Goal: Information Seeking & Learning: Learn about a topic

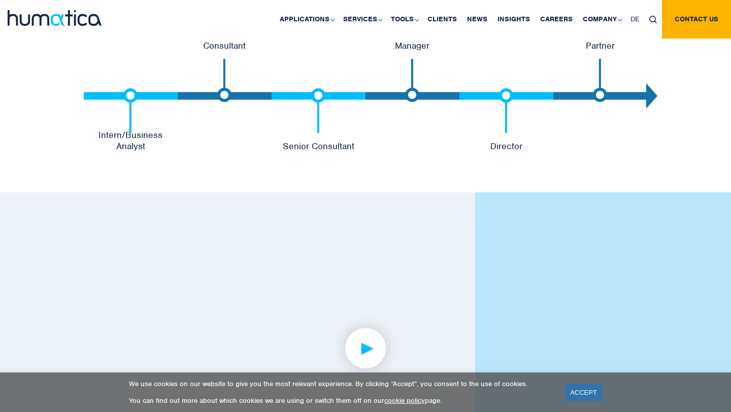
scroll to position [2224, 0]
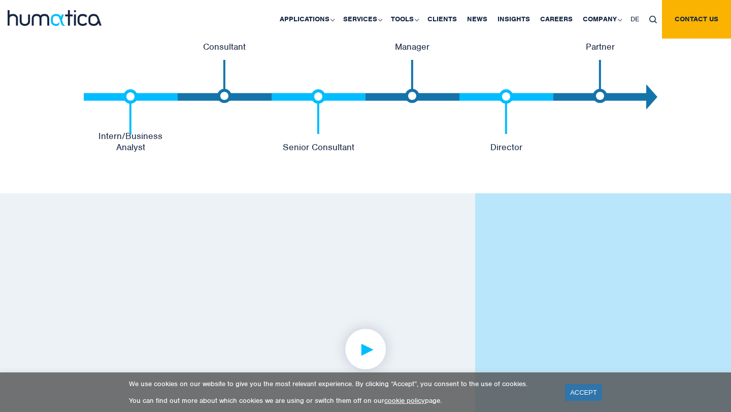
click at [132, 97] on img at bounding box center [130, 111] width 14 height 44
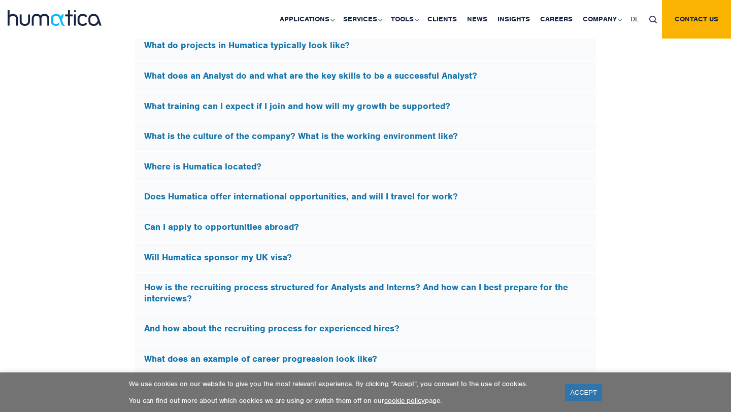
scroll to position [3017, 0]
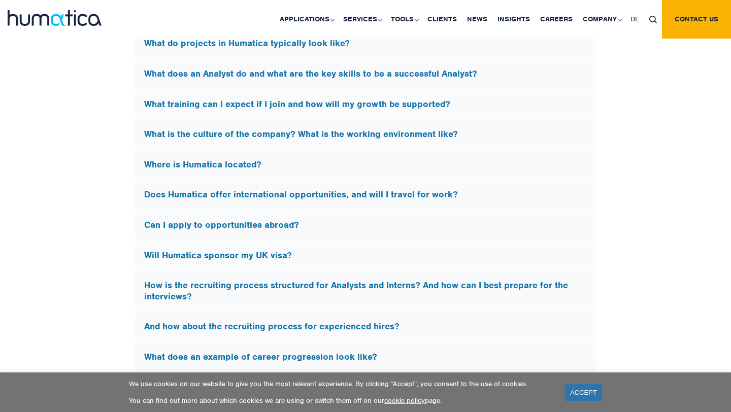
click at [224, 280] on h5 "How is the recruiting process structured for Analysts and Interns? And how can …" at bounding box center [365, 291] width 443 height 22
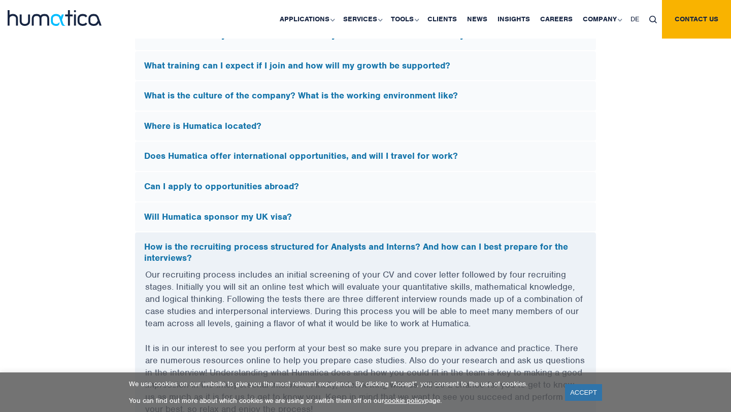
scroll to position [2871, 0]
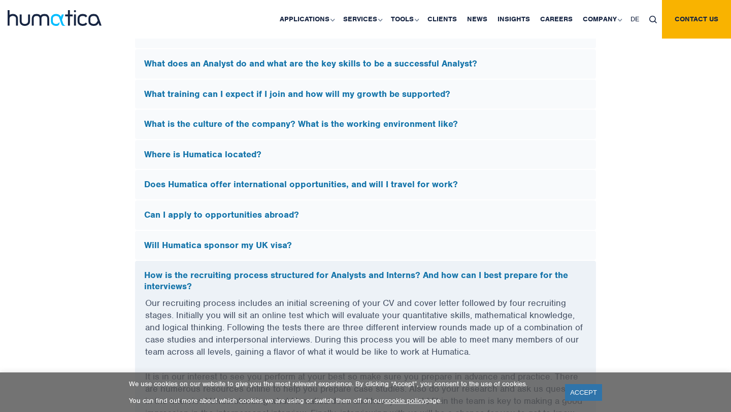
click at [335, 264] on div "How is the recruiting process structured for Analysts and Interns? And how can …" at bounding box center [365, 279] width 461 height 36
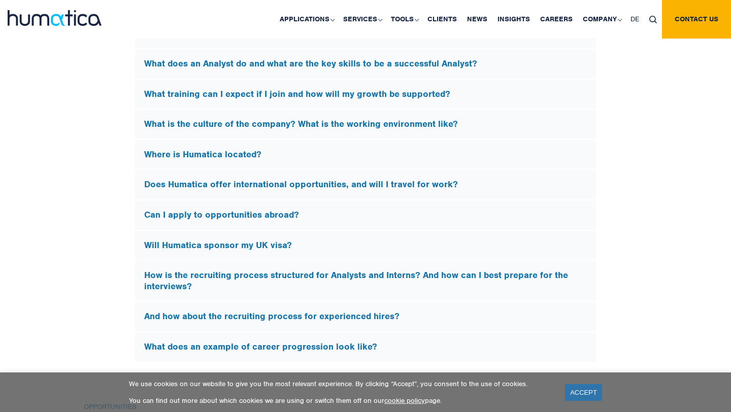
click at [267, 243] on h5 "Will Humatica sponsor my UK visa?" at bounding box center [365, 245] width 443 height 11
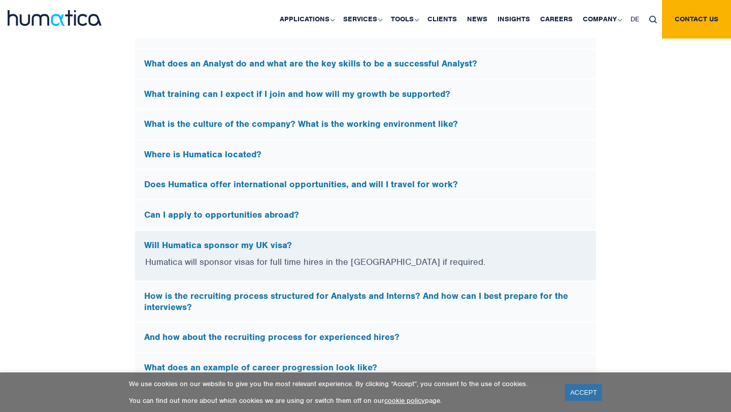
click at [267, 243] on h5 "Will Humatica sponsor my UK visa?" at bounding box center [365, 245] width 443 height 11
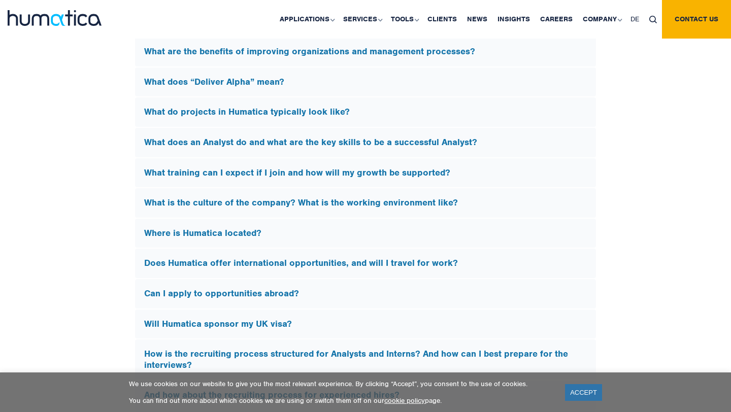
scroll to position [2767, 0]
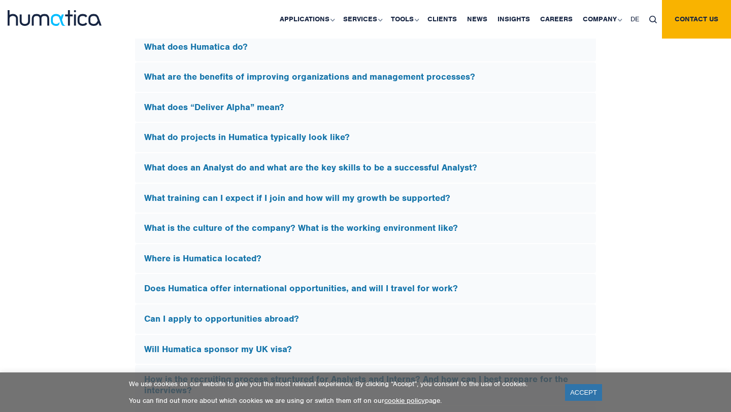
click at [313, 224] on h5 "What is the culture of the company? What is the working environment like?" at bounding box center [365, 228] width 443 height 11
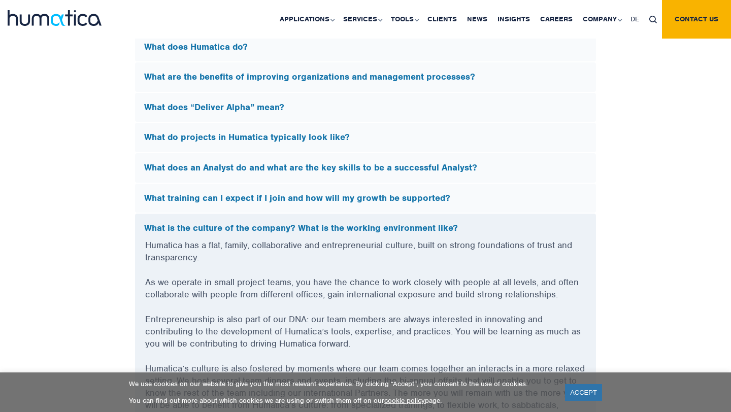
click at [303, 223] on h5 "What is the culture of the company? What is the working environment like?" at bounding box center [365, 228] width 443 height 11
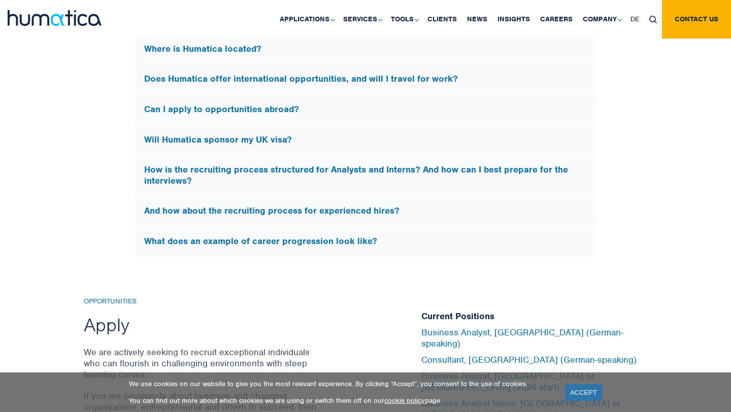
scroll to position [2979, 0]
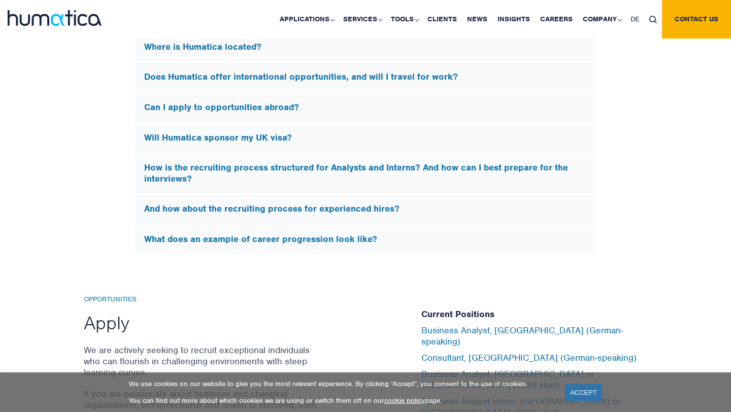
click at [272, 235] on h5 "What does an example of career progression look like?" at bounding box center [365, 239] width 443 height 11
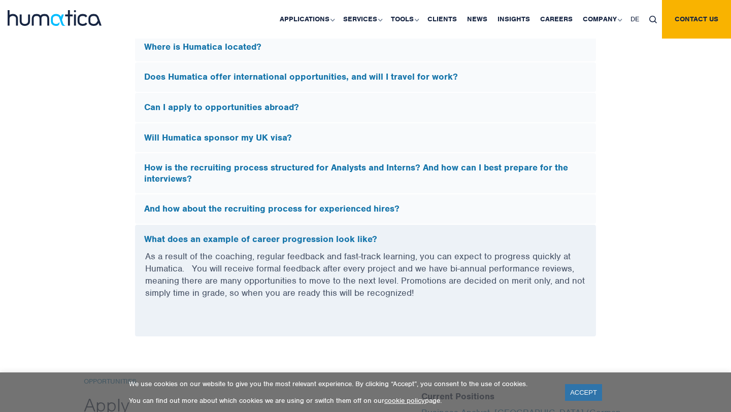
click at [272, 235] on h5 "What does an example of career progression look like?" at bounding box center [365, 239] width 443 height 11
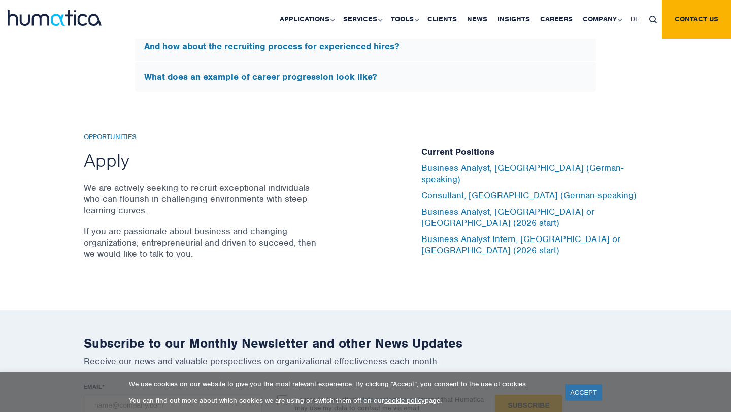
scroll to position [3143, 0]
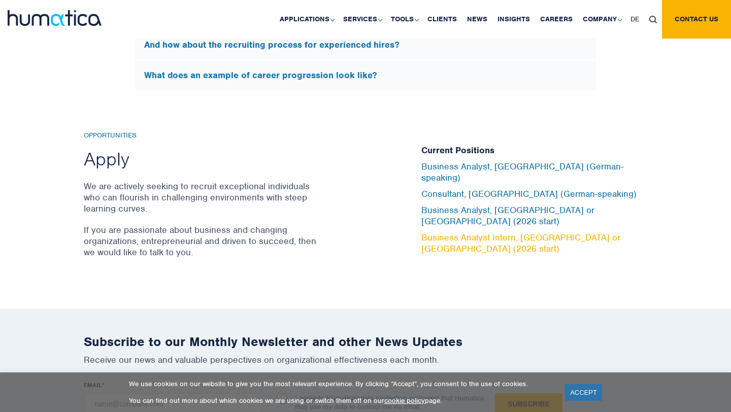
click at [458, 232] on link "Business Analyst Intern, London or Munich (2026 start)" at bounding box center [520, 243] width 199 height 22
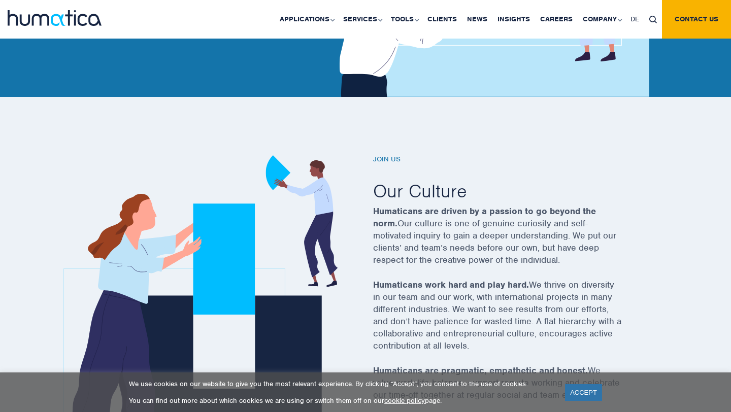
scroll to position [0, 0]
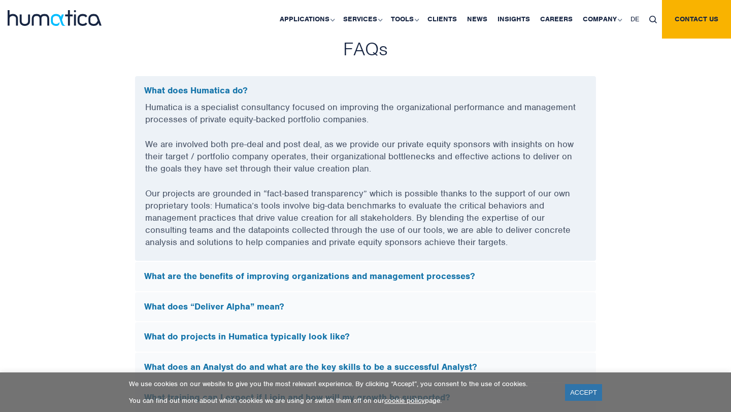
scroll to position [2728, 0]
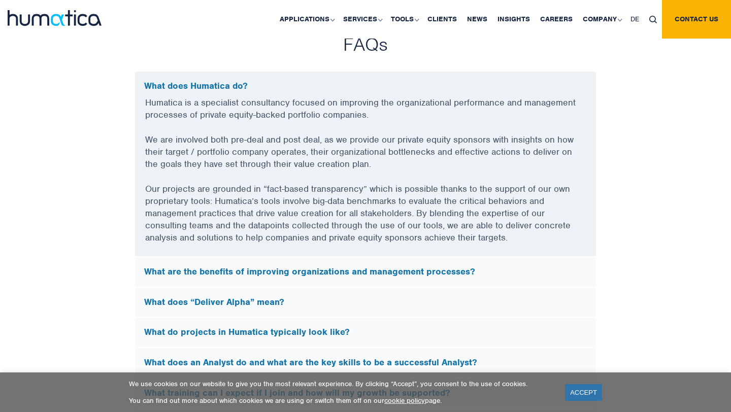
click at [188, 271] on h5 "What are the benefits of improving organizations and management processes?" at bounding box center [365, 272] width 443 height 11
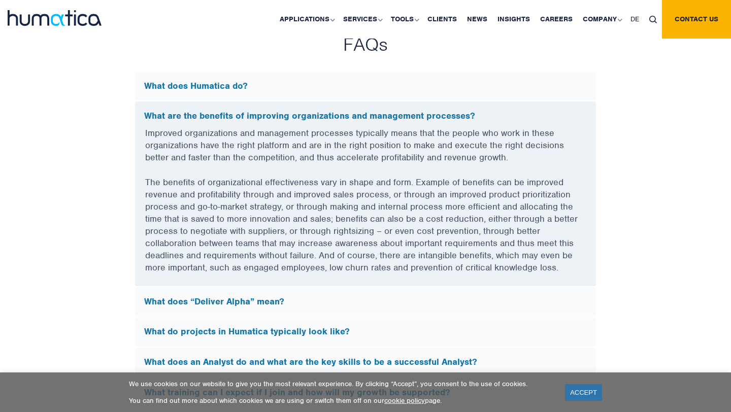
click at [208, 300] on h5 "What does “Deliver Alpha” mean?" at bounding box center [365, 302] width 443 height 11
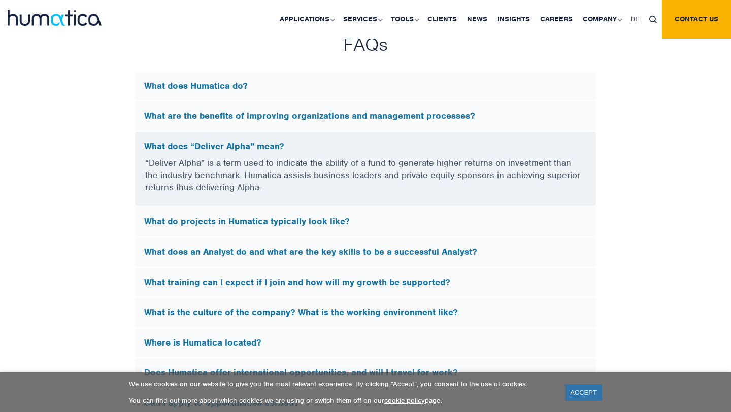
click at [247, 141] on h5 "What does “Deliver Alpha” mean?" at bounding box center [365, 146] width 443 height 11
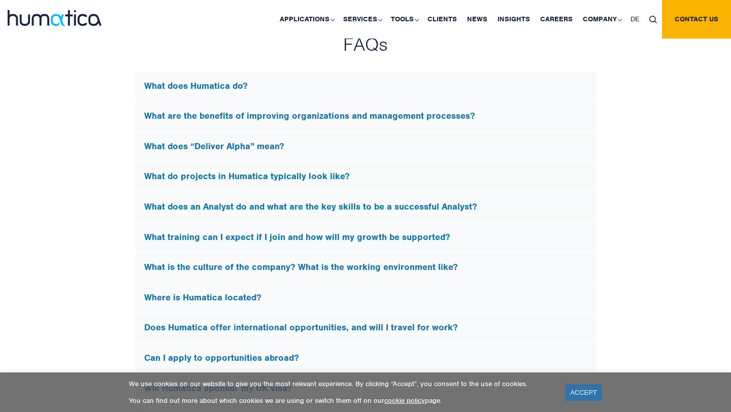
click at [236, 202] on h5 "What does an Analyst do and what are the key skills to be a successful Analyst?" at bounding box center [365, 207] width 443 height 11
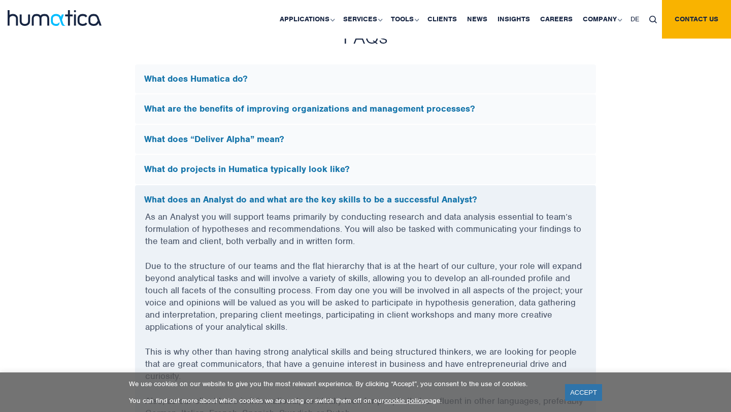
scroll to position [2709, 0]
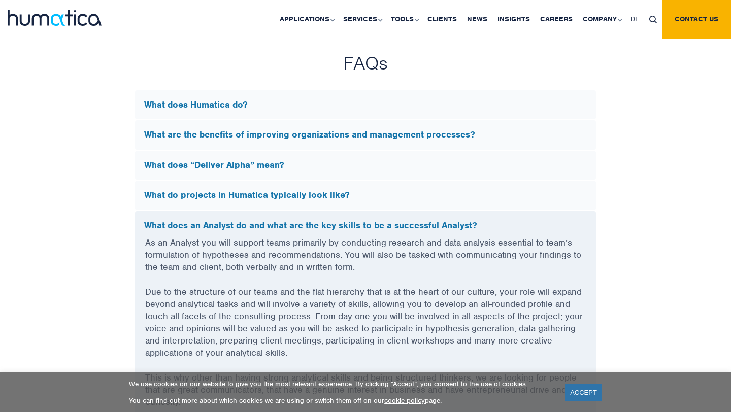
click at [231, 222] on h5 "What does an Analyst do and what are the key skills to be a successful Analyst?" at bounding box center [365, 225] width 443 height 11
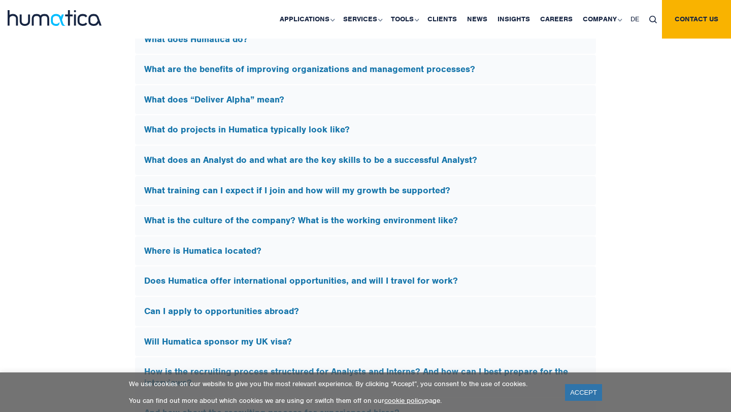
scroll to position [2794, 0]
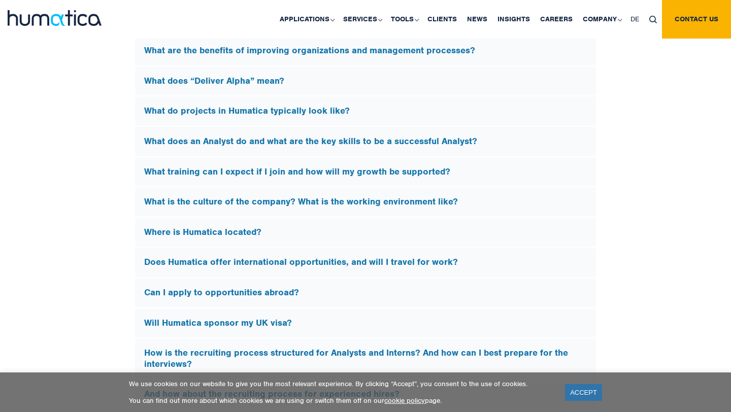
click at [225, 228] on h5 "Where is Humatica located?" at bounding box center [365, 232] width 443 height 11
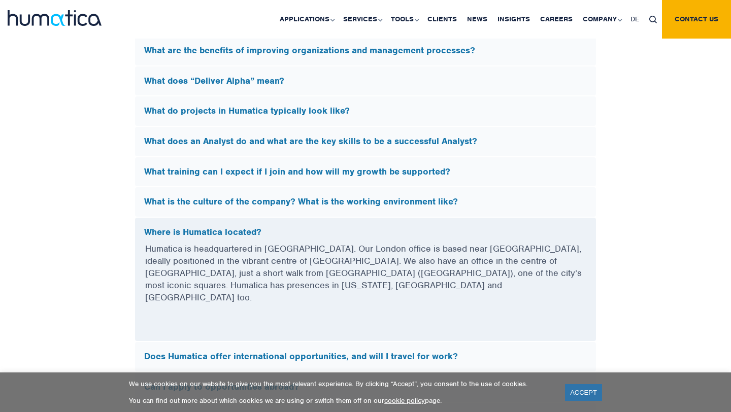
click at [225, 228] on h5 "Where is Humatica located?" at bounding box center [365, 232] width 443 height 11
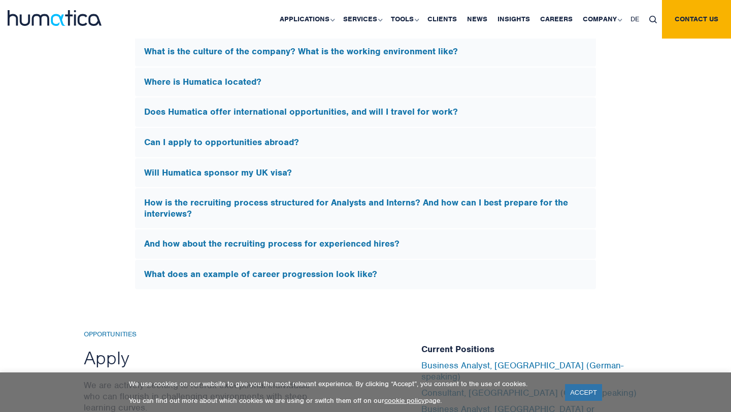
scroll to position [2944, 0]
click at [287, 117] on div "Does Humatica offer international opportunities, and will I travel for work?" at bounding box center [365, 111] width 461 height 29
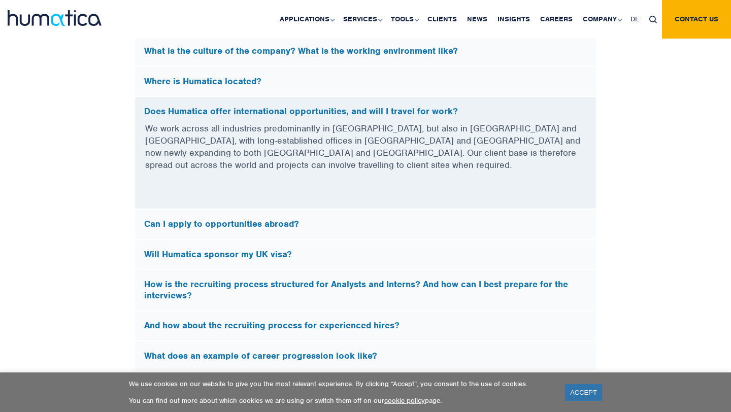
click at [287, 117] on div "Does Humatica offer international opportunities, and will I travel for work?" at bounding box center [365, 109] width 461 height 25
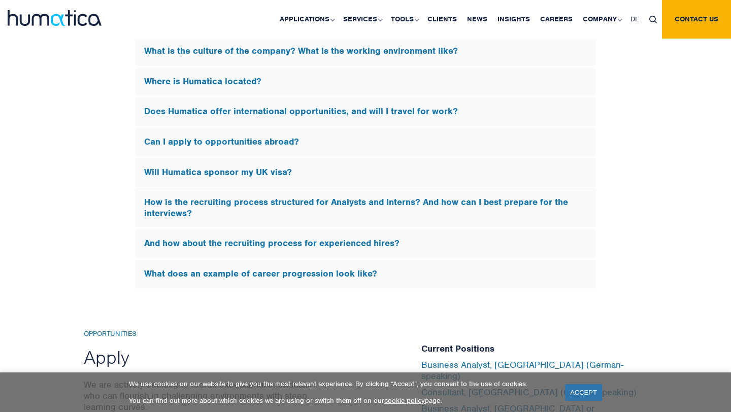
click at [267, 202] on h5 "How is the recruiting process structured for Analysts and Interns? And how can …" at bounding box center [365, 208] width 443 height 22
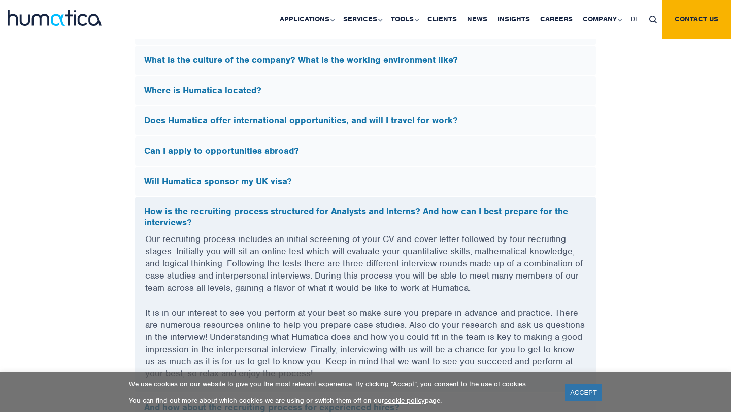
scroll to position [2926, 0]
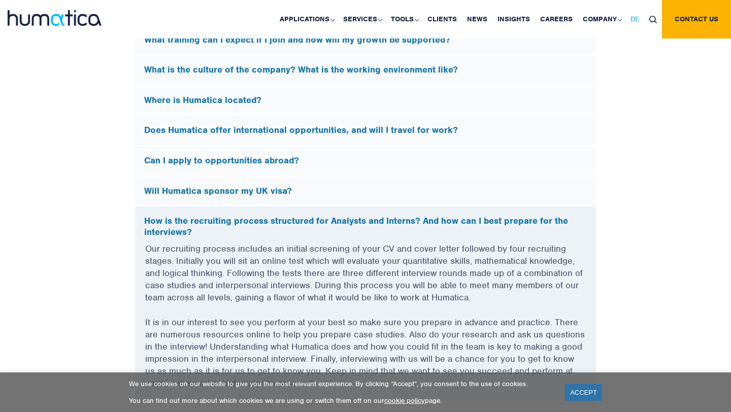
click at [632, 20] on span "DE" at bounding box center [635, 19] width 9 height 9
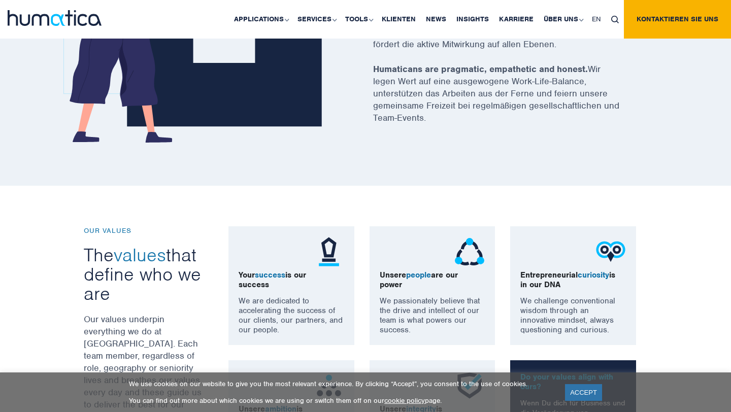
scroll to position [645, 0]
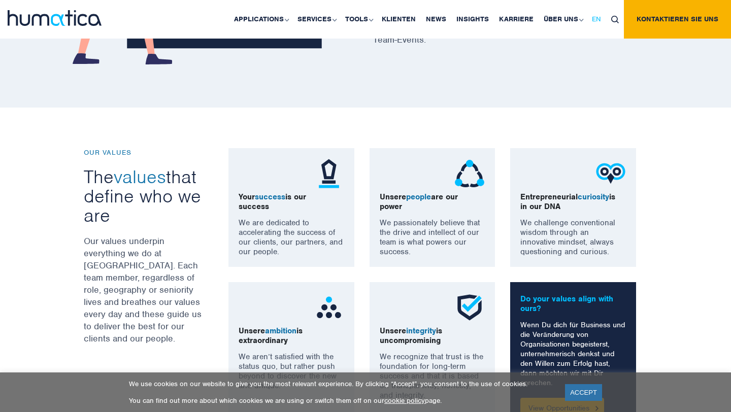
click at [592, 28] on link "EN" at bounding box center [596, 19] width 19 height 39
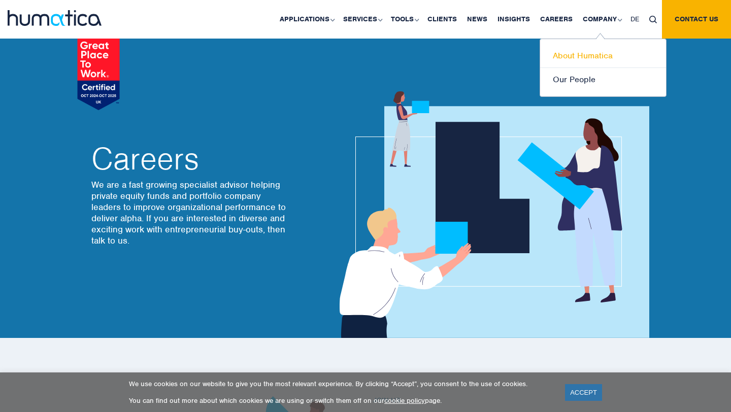
click at [580, 54] on link "About Humatica" at bounding box center [603, 56] width 126 height 24
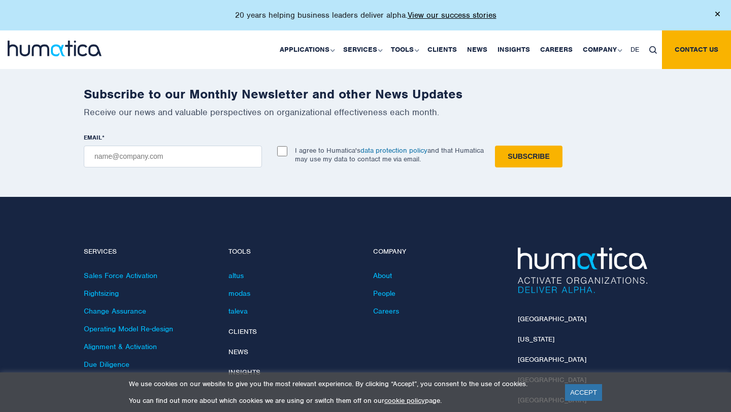
scroll to position [2420, 0]
